Goal: Information Seeking & Learning: Learn about a topic

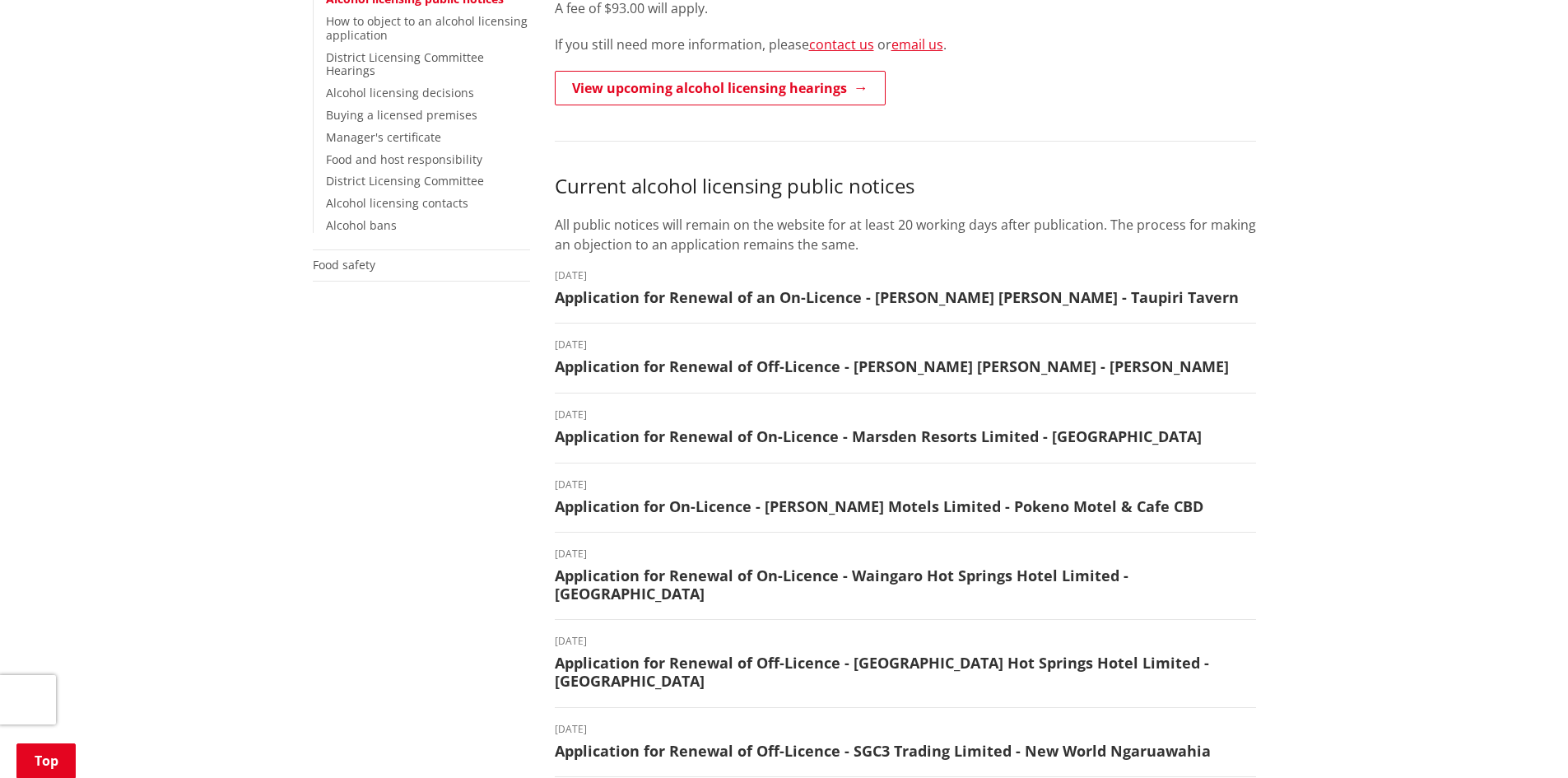
scroll to position [494, 0]
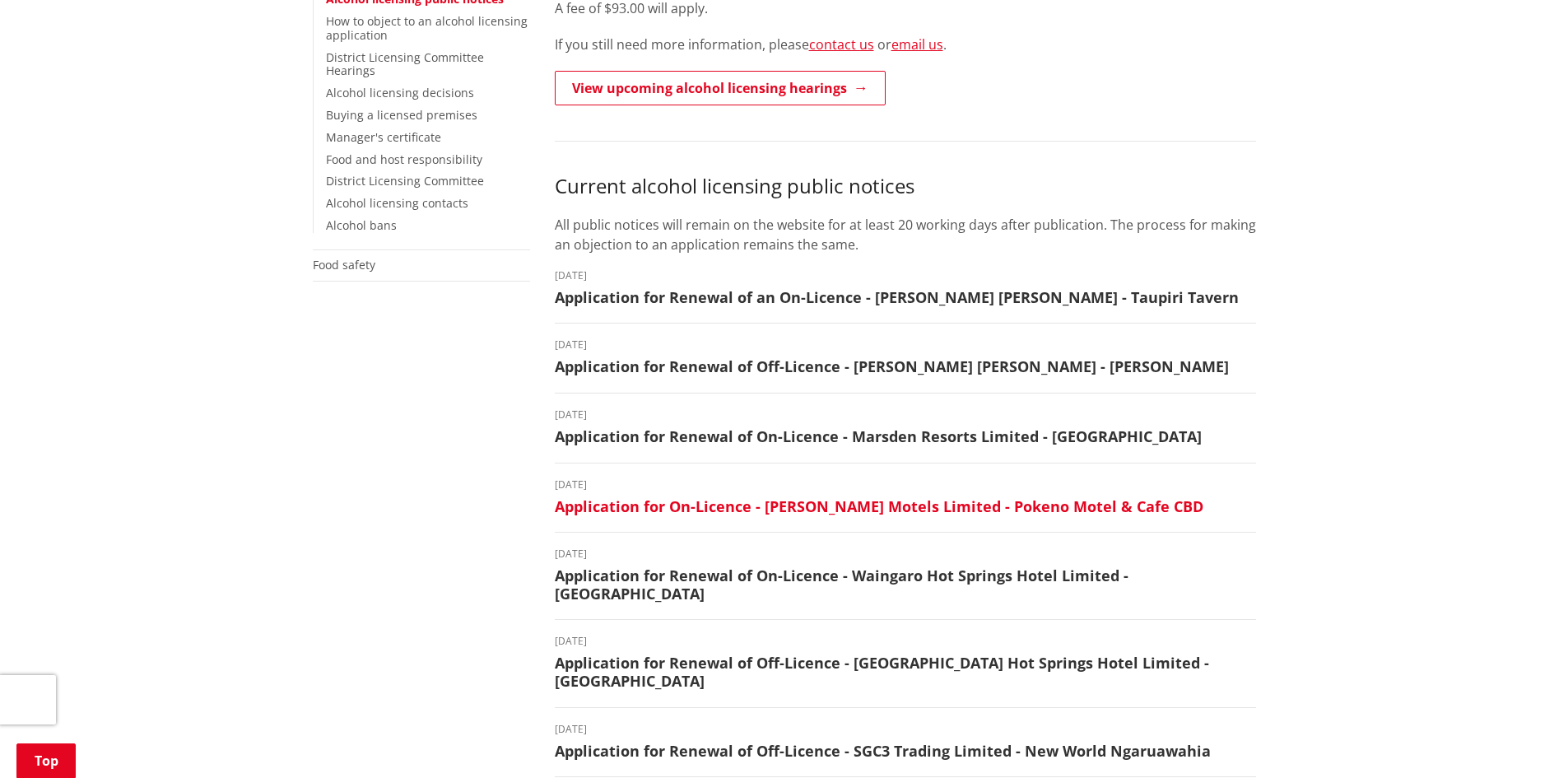
click at [736, 502] on h3 "Application for On-Licence - [PERSON_NAME] Motels Limited - Pokeno Motel & Cafe…" at bounding box center [905, 506] width 701 height 18
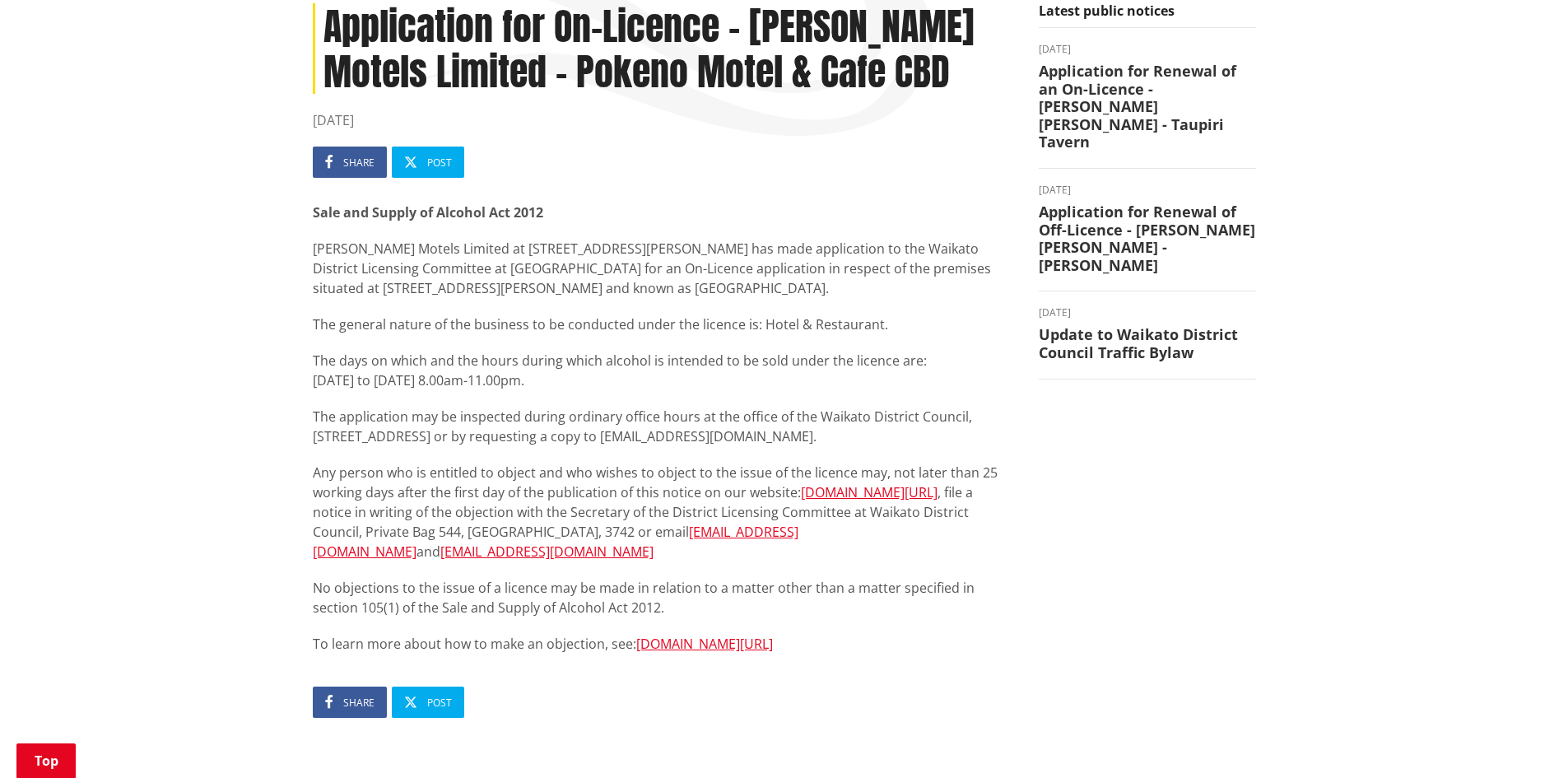
scroll to position [246, 0]
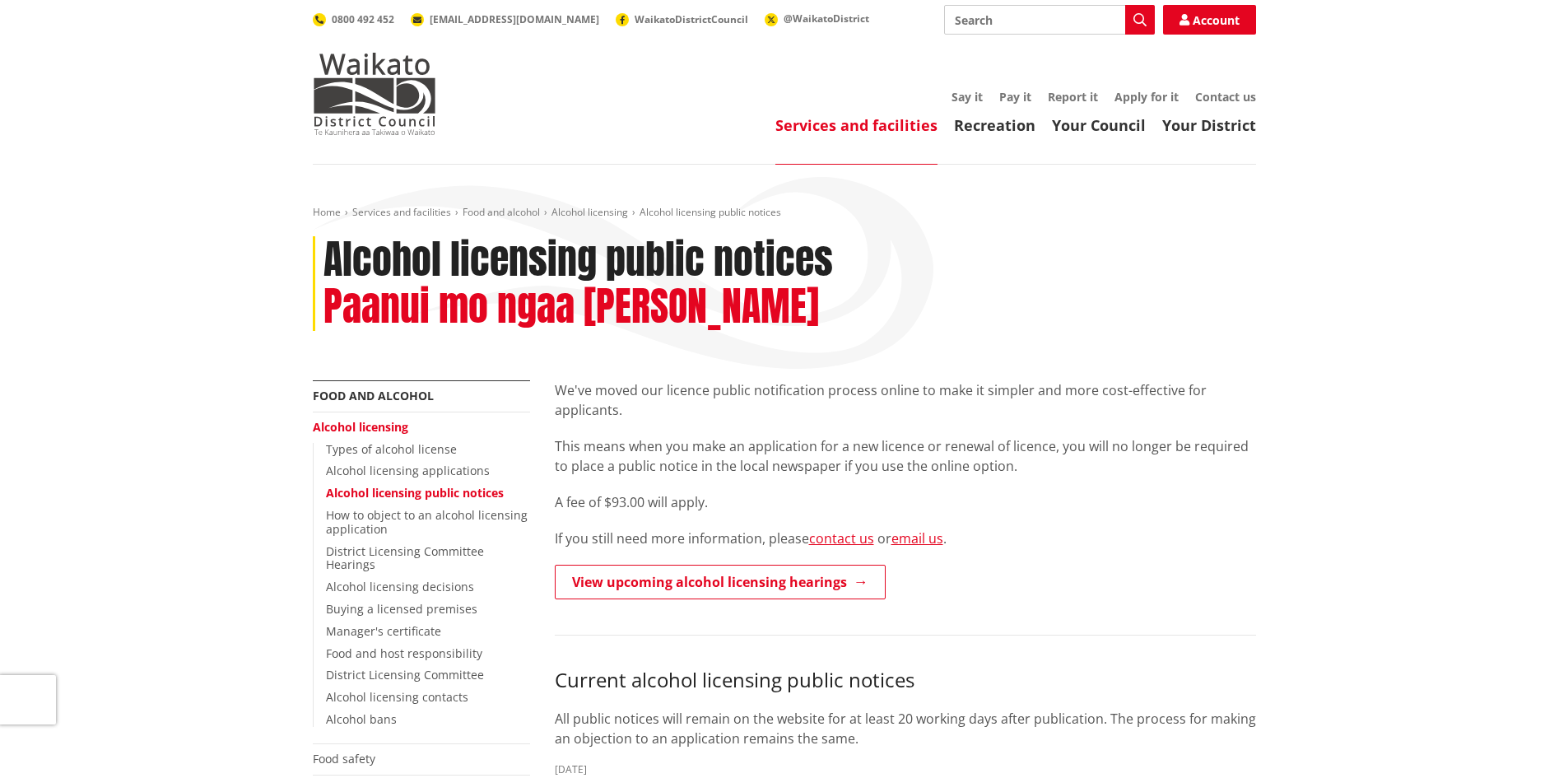
scroll to position [494, 0]
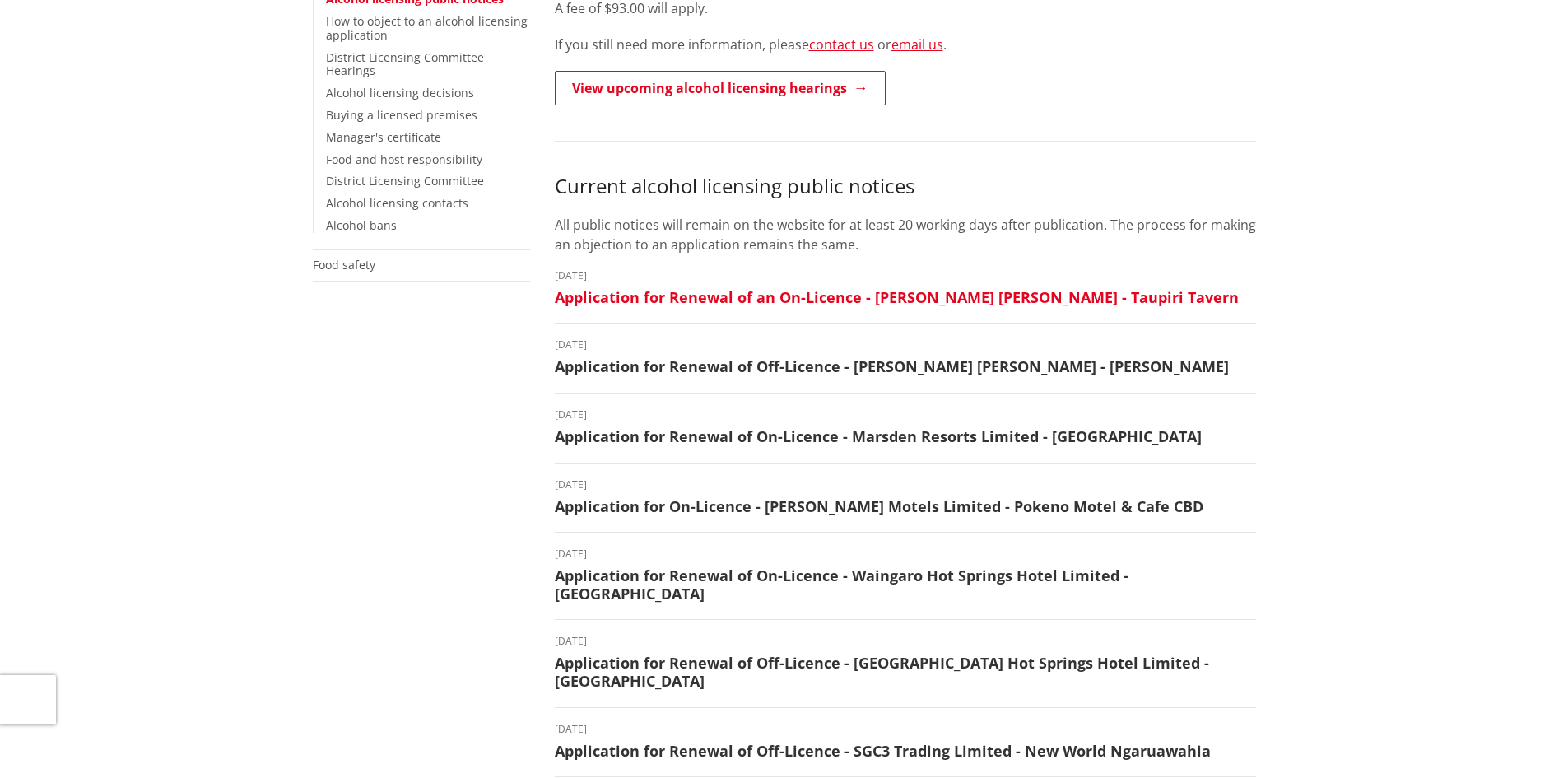
click at [838, 297] on h3 "Application for Renewal of an On-Licence - [PERSON_NAME] [PERSON_NAME] - Taupir…" at bounding box center [905, 298] width 701 height 18
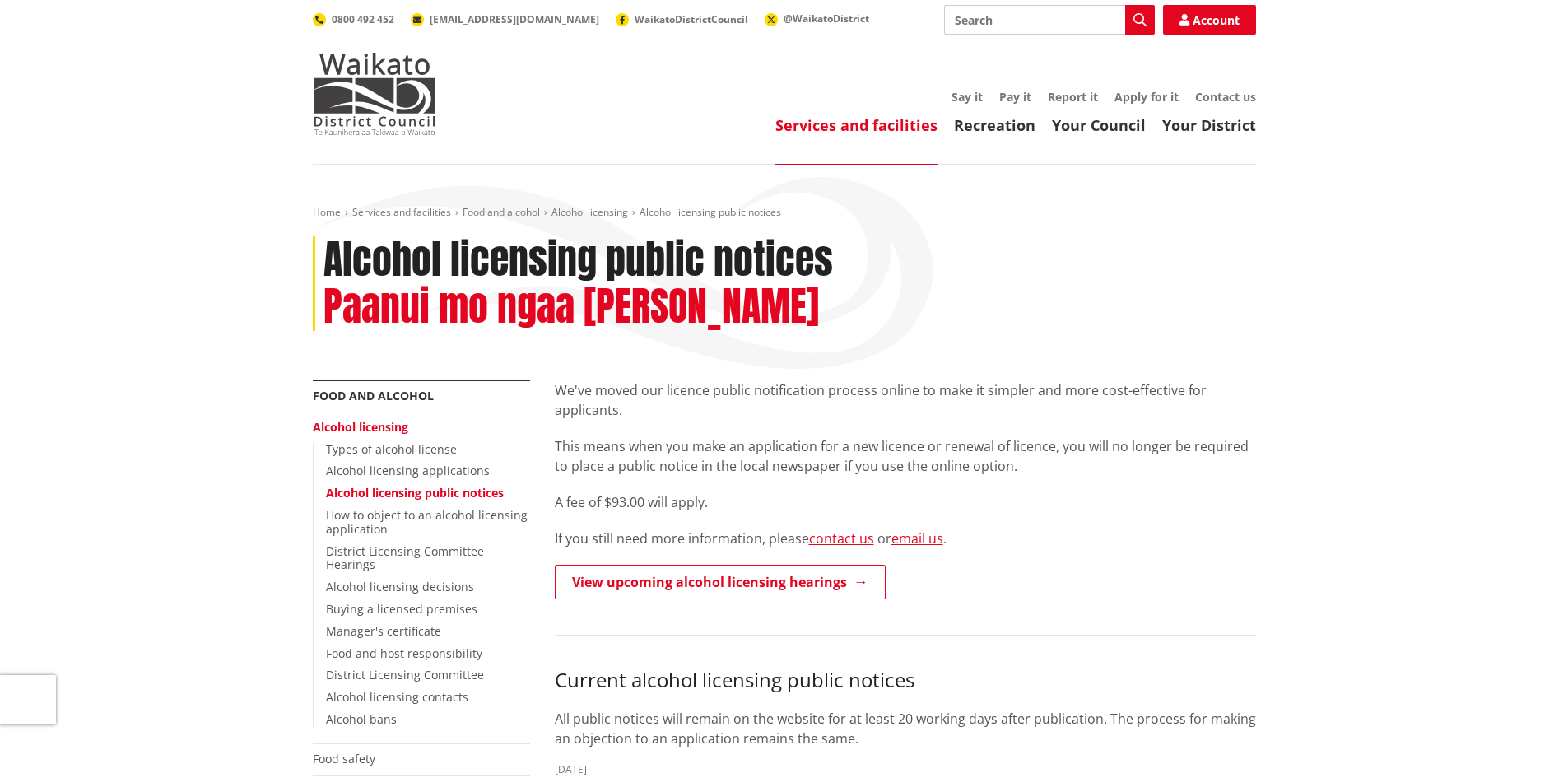
scroll to position [494, 0]
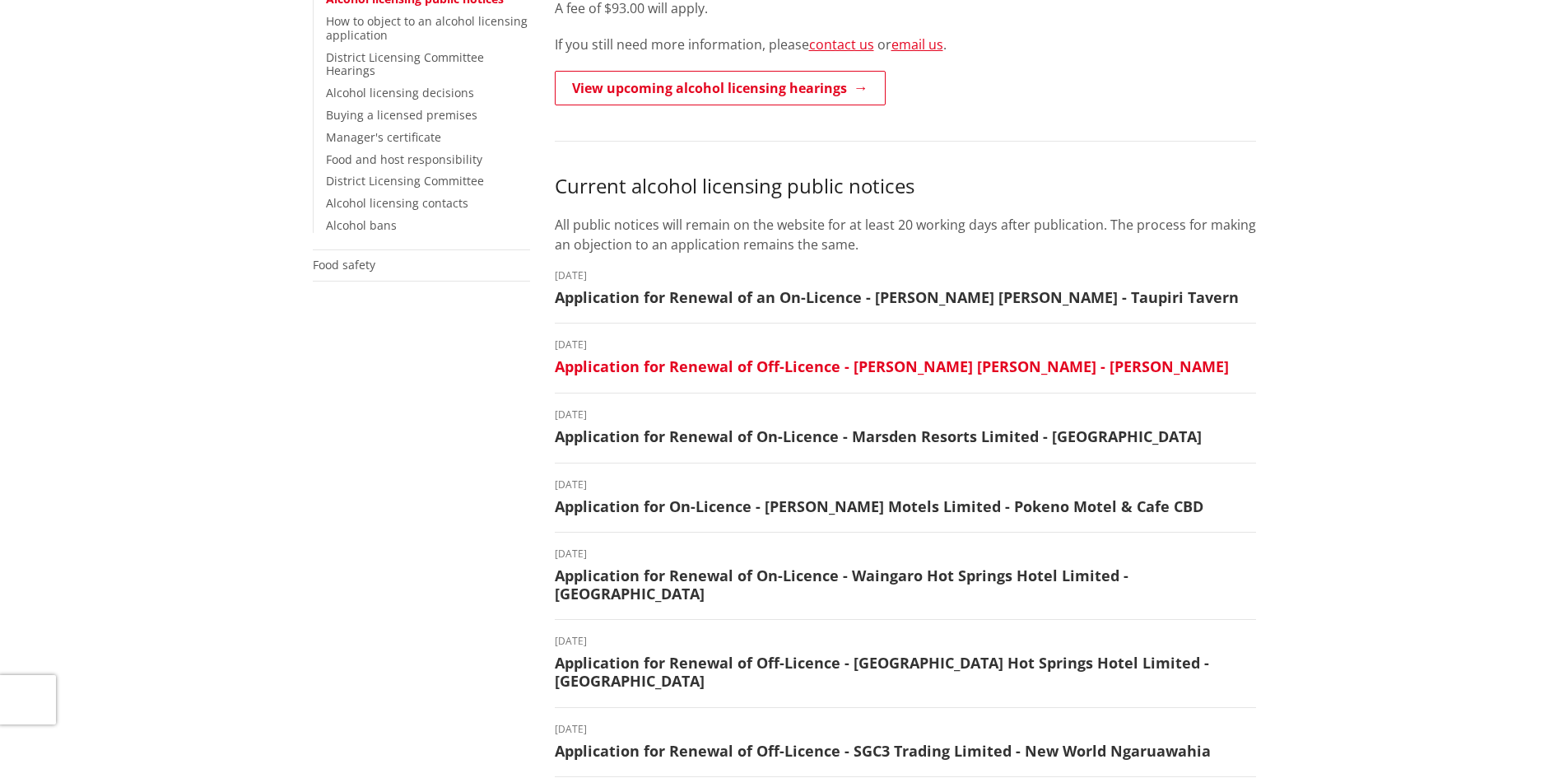
click at [719, 361] on h3 "Application for Renewal of Off-Licence - [PERSON_NAME] [PERSON_NAME] - [PERSON_…" at bounding box center [905, 366] width 701 height 18
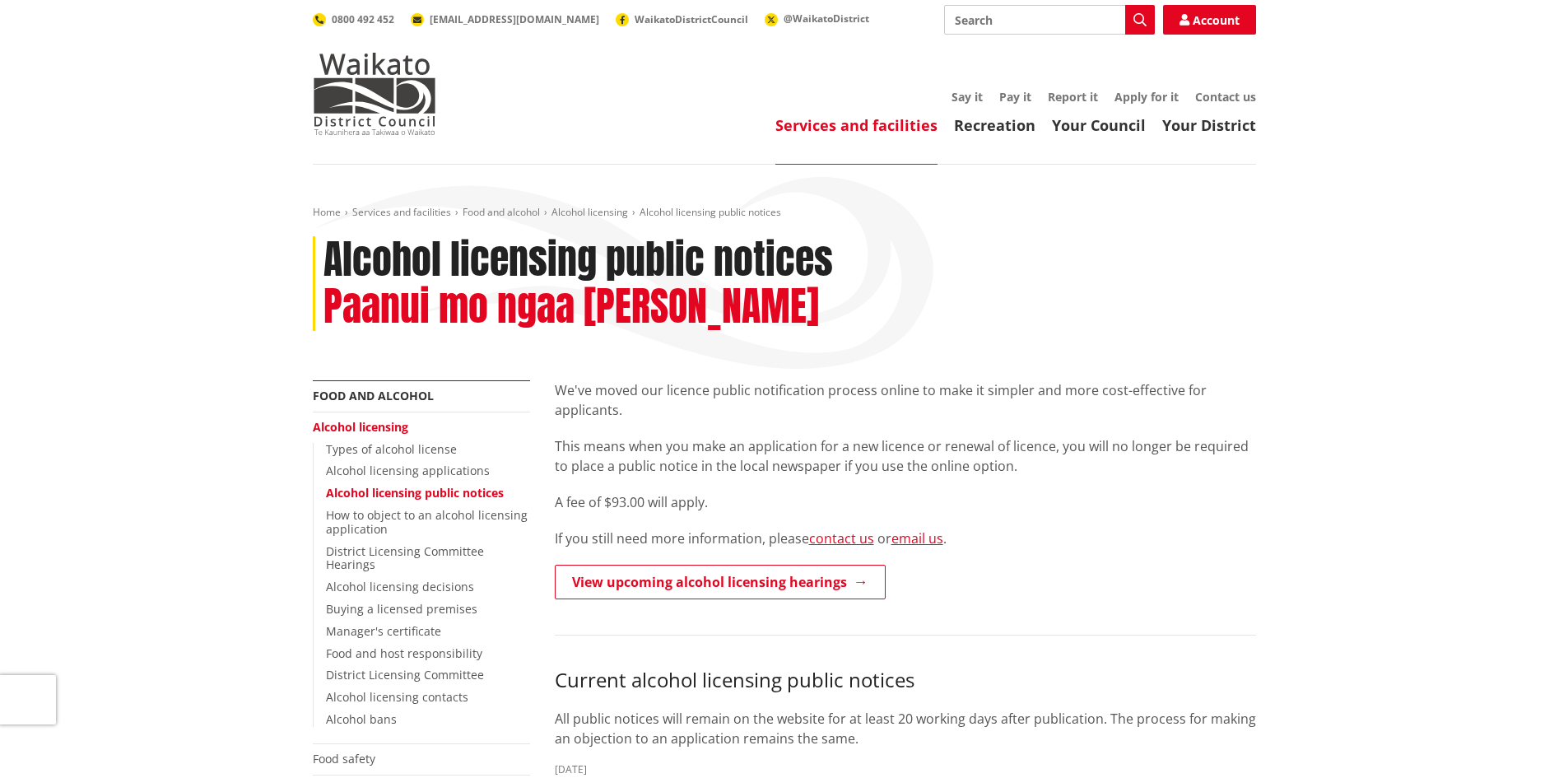
scroll to position [494, 0]
